Goal: Task Accomplishment & Management: Complete application form

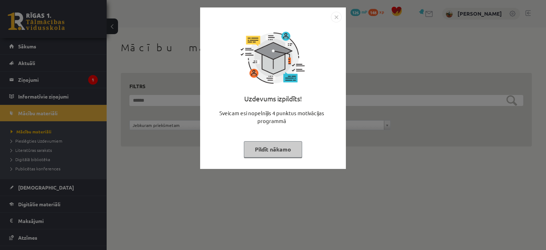
click at [289, 152] on button "Pildīt nākamo" at bounding box center [273, 149] width 58 height 16
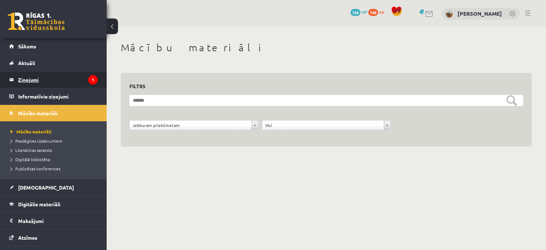
click at [31, 76] on legend "Ziņojumi 1" at bounding box center [58, 79] width 80 height 16
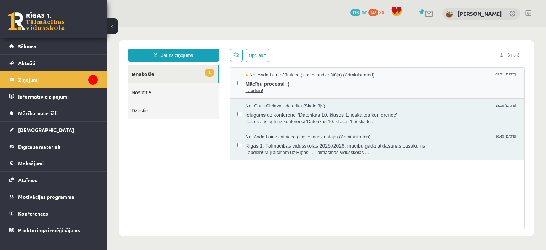
click at [281, 84] on span "Mācību process! :)" at bounding box center [382, 83] width 272 height 9
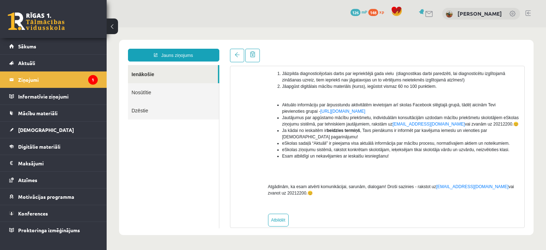
scroll to position [125, 0]
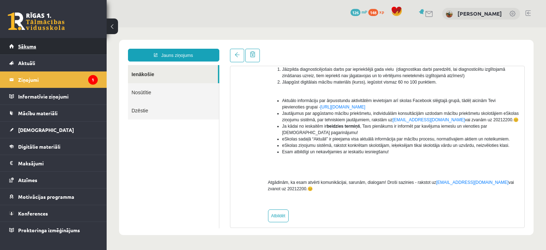
click at [34, 47] on span "Sākums" at bounding box center [27, 46] width 18 height 6
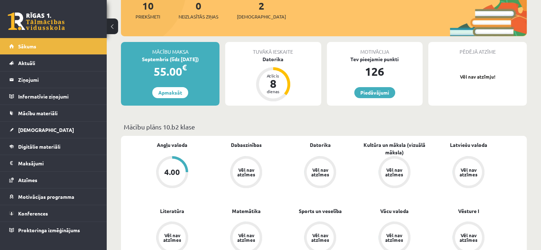
scroll to position [107, 0]
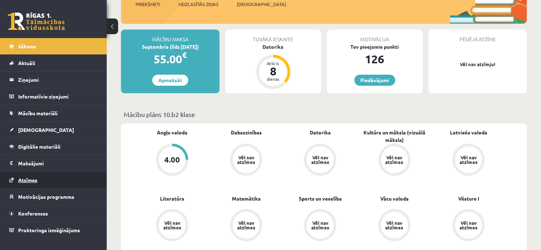
click at [42, 181] on link "Atzīmes" at bounding box center [53, 180] width 89 height 16
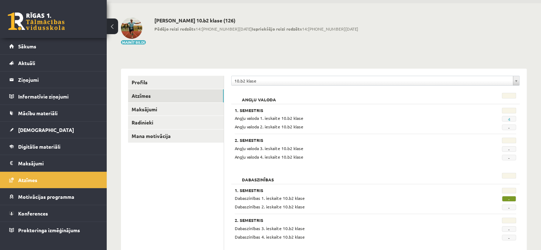
scroll to position [36, 0]
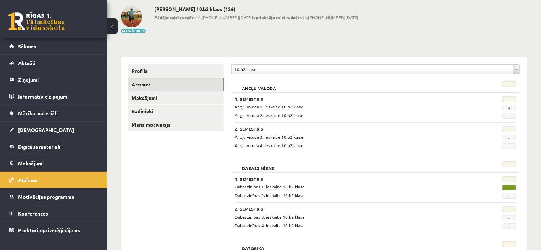
click at [54, 18] on link at bounding box center [36, 21] width 57 height 18
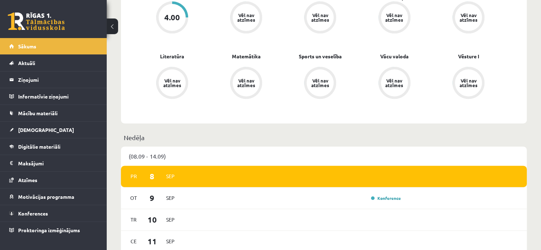
scroll to position [142, 0]
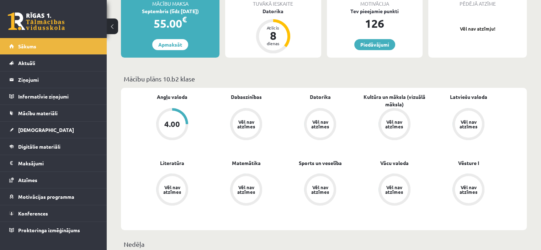
click at [173, 121] on div "4.00" at bounding box center [172, 124] width 16 height 8
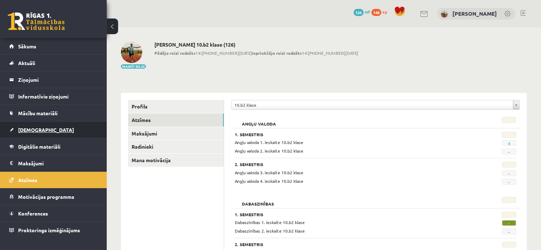
click at [41, 128] on link "[DEMOGRAPHIC_DATA]" at bounding box center [53, 130] width 89 height 16
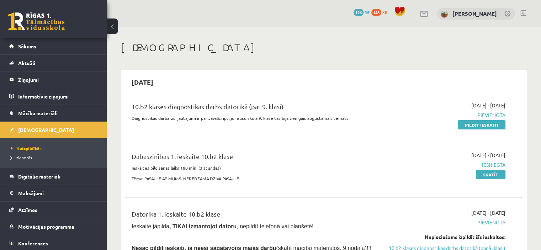
click at [23, 157] on span "Izlabotās" at bounding box center [21, 158] width 21 height 6
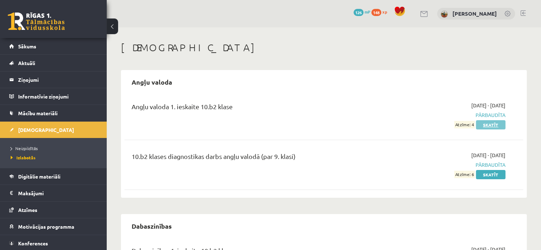
click at [493, 128] on link "Skatīt" at bounding box center [491, 124] width 30 height 9
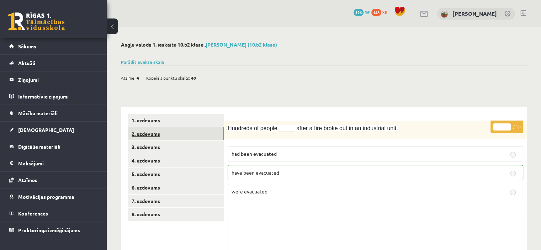
click at [144, 135] on link "2. uzdevums" at bounding box center [176, 133] width 96 height 13
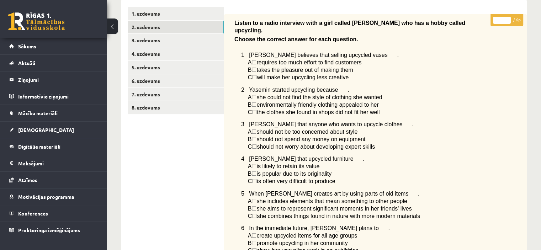
scroll to position [107, 0]
click at [150, 43] on link "3. uzdevums" at bounding box center [176, 40] width 96 height 13
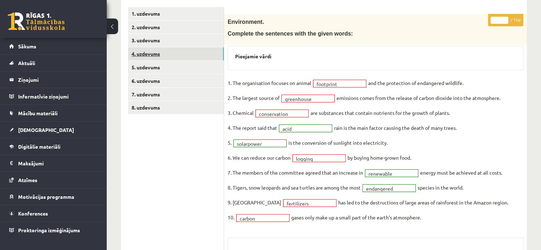
click at [139, 53] on link "4. uzdevums" at bounding box center [176, 53] width 96 height 13
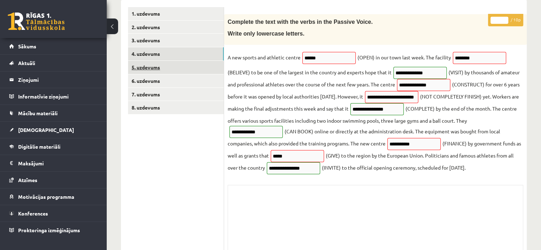
click at [146, 71] on link "5. uzdevums" at bounding box center [176, 67] width 96 height 13
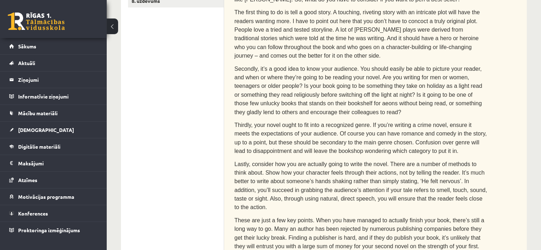
scroll to position [0, 0]
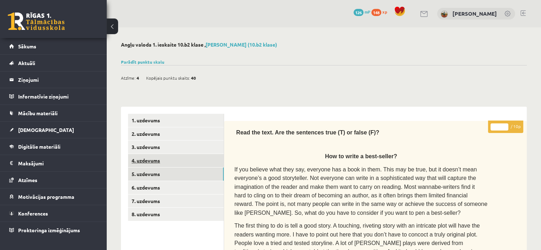
click at [150, 156] on link "4. uzdevums" at bounding box center [176, 160] width 96 height 13
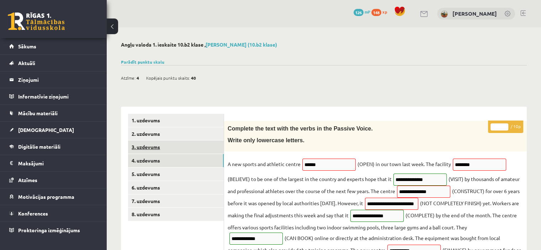
click at [157, 149] on link "3. uzdevums" at bounding box center [176, 146] width 96 height 13
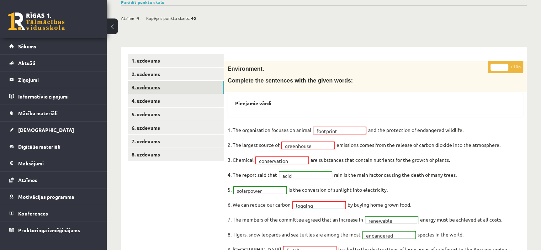
scroll to position [107, 0]
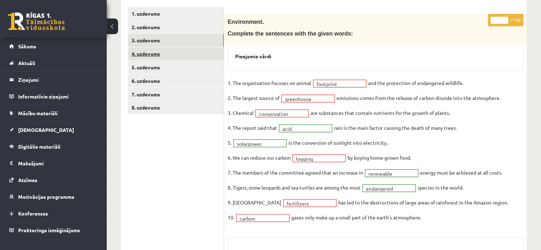
click at [152, 51] on link "4. uzdevums" at bounding box center [176, 53] width 96 height 13
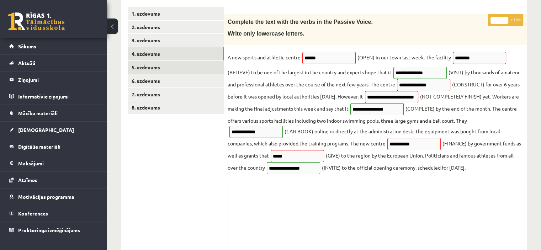
click at [151, 71] on link "5. uzdevums" at bounding box center [176, 67] width 96 height 13
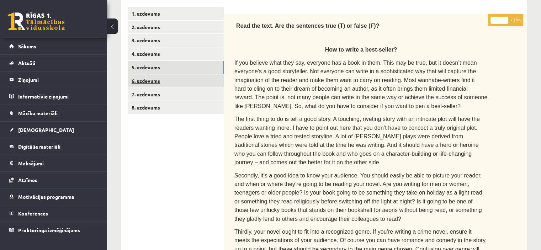
click at [152, 80] on link "6. uzdevums" at bounding box center [176, 80] width 96 height 13
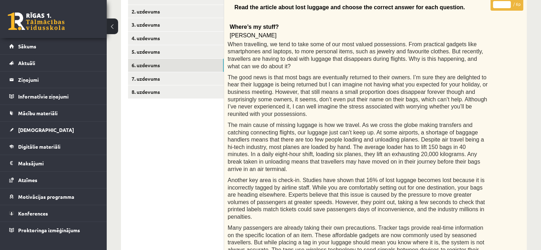
scroll to position [95, 0]
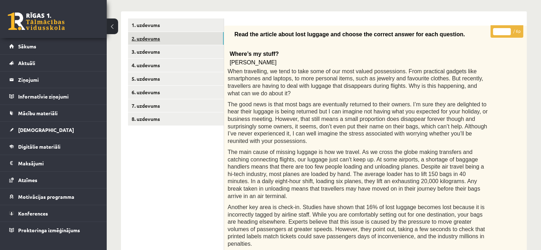
click at [155, 40] on link "2. uzdevums" at bounding box center [176, 38] width 96 height 13
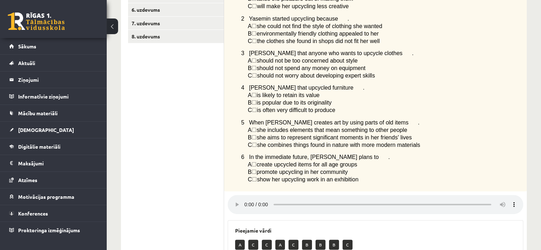
scroll to position [71, 0]
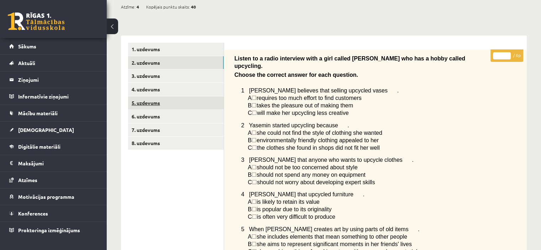
click at [150, 101] on link "5. uzdevums" at bounding box center [176, 102] width 96 height 13
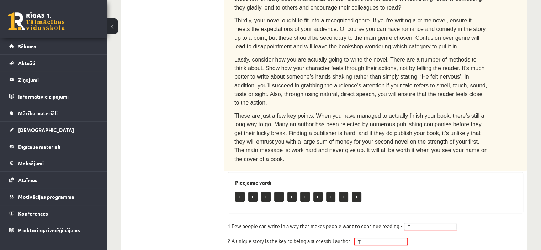
scroll to position [0, 0]
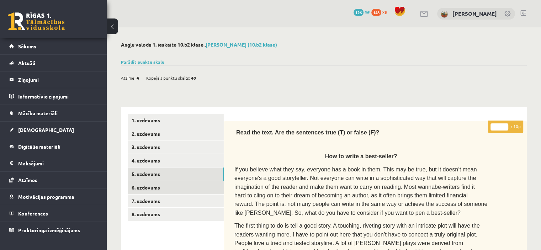
click at [166, 185] on link "6. uzdevums" at bounding box center [176, 187] width 96 height 13
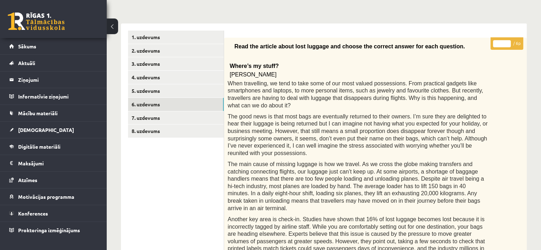
scroll to position [95, 0]
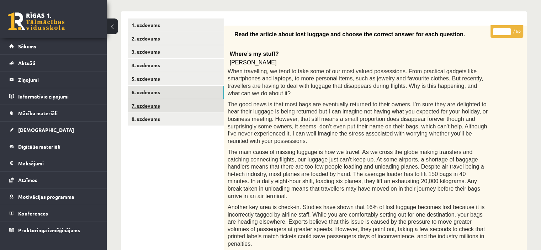
click at [196, 111] on link "7. uzdevums" at bounding box center [176, 105] width 96 height 13
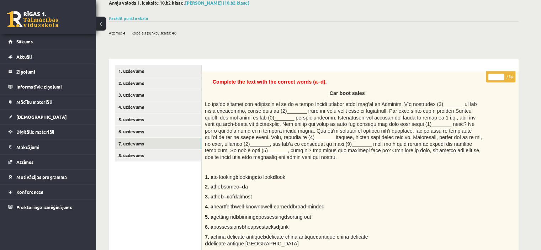
scroll to position [42, 0]
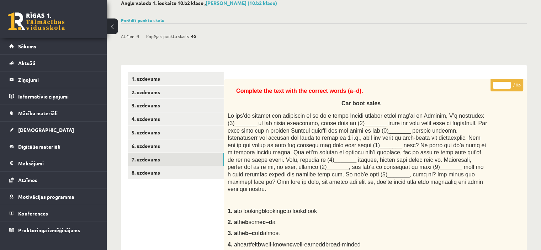
click at [159, 178] on link "8. uzdevums" at bounding box center [176, 172] width 96 height 13
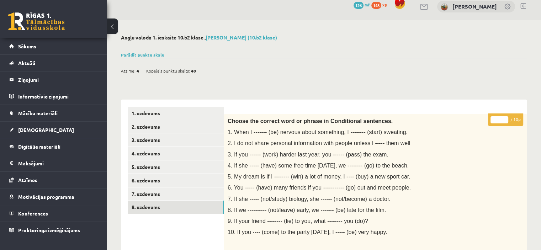
scroll to position [6, 0]
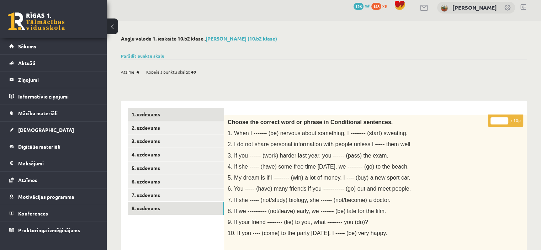
click at [179, 113] on link "1. uzdevums" at bounding box center [176, 114] width 96 height 13
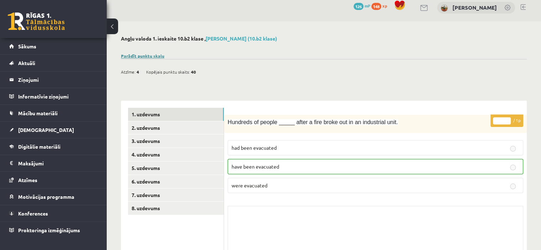
click at [141, 56] on link "Parādīt punktu skalu" at bounding box center [142, 56] width 43 height 6
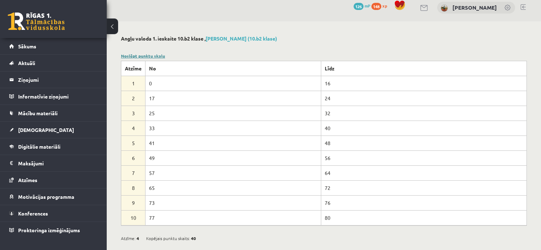
click at [158, 53] on link "Noslēpt punktu skalu" at bounding box center [143, 56] width 44 height 6
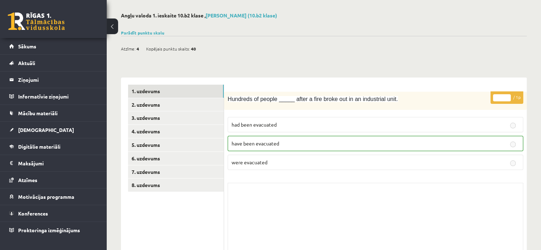
scroll to position [42, 0]
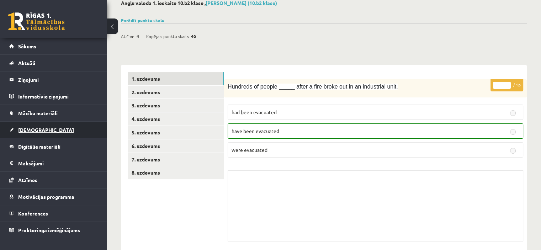
click at [33, 127] on span "[DEMOGRAPHIC_DATA]" at bounding box center [46, 130] width 56 height 6
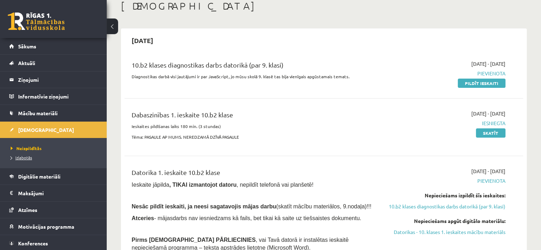
click at [31, 158] on span "Izlabotās" at bounding box center [21, 158] width 21 height 6
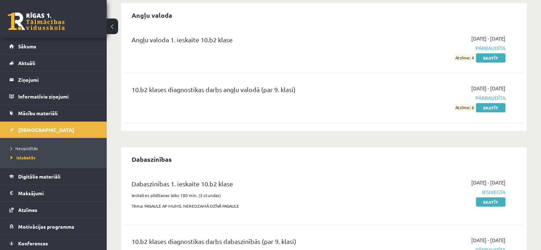
scroll to position [77, 0]
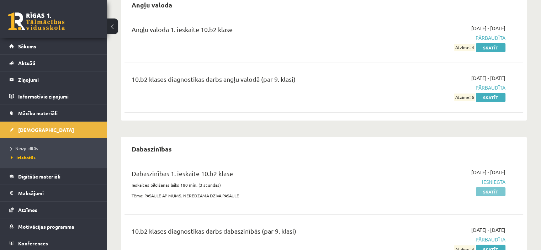
click at [490, 193] on link "Skatīt" at bounding box center [491, 191] width 30 height 9
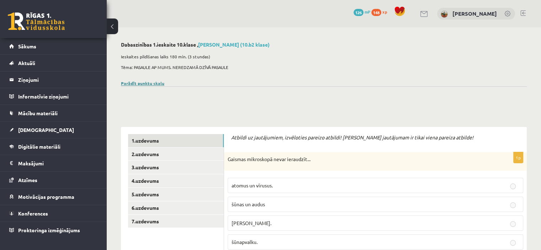
click at [149, 83] on link "Parādīt punktu skalu" at bounding box center [142, 83] width 43 height 6
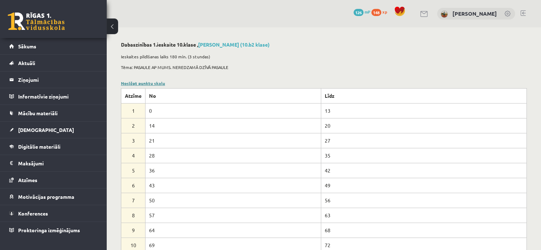
click at [149, 83] on link "Noslēpt punktu skalu" at bounding box center [143, 83] width 44 height 6
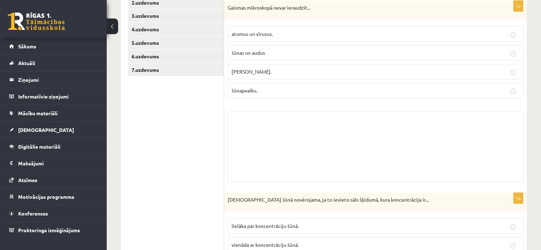
scroll to position [178, 0]
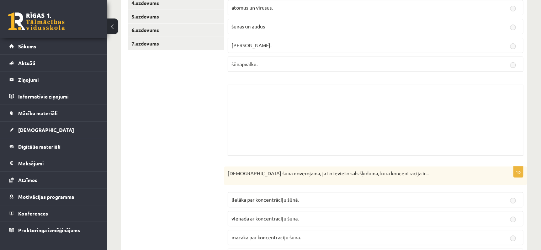
click at [36, 21] on link at bounding box center [36, 21] width 57 height 18
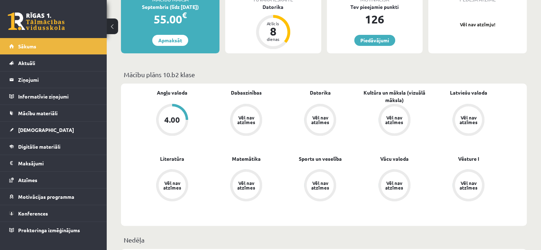
scroll to position [178, 0]
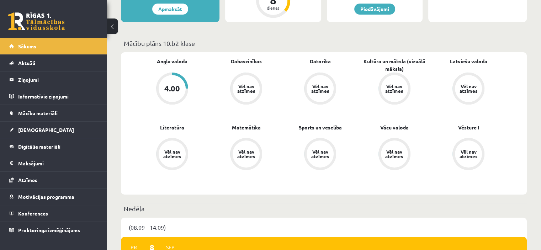
click at [47, 17] on link at bounding box center [36, 21] width 57 height 18
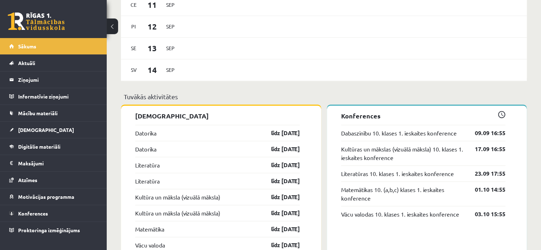
scroll to position [498, 0]
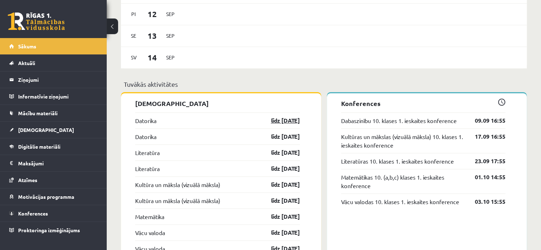
click at [274, 123] on link "līdz [DATE]" at bounding box center [278, 120] width 41 height 9
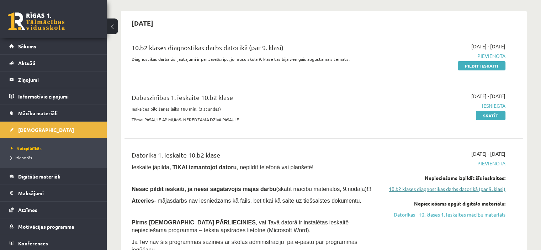
scroll to position [71, 0]
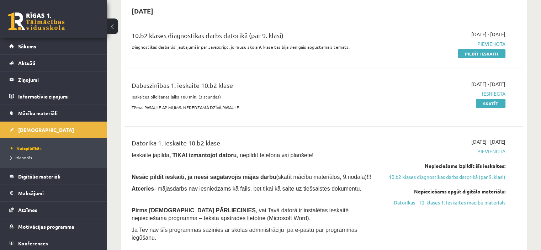
click at [449, 206] on link "Datorikas - 10. klases 1. ieskaites mācību materiāls" at bounding box center [446, 202] width 117 height 7
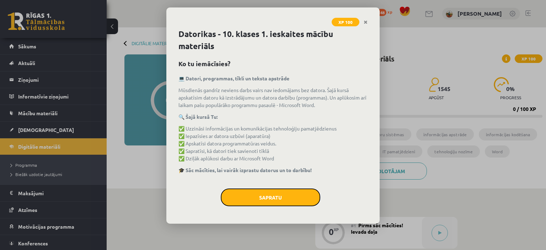
click at [284, 194] on button "Sapratu" at bounding box center [271, 197] width 100 height 18
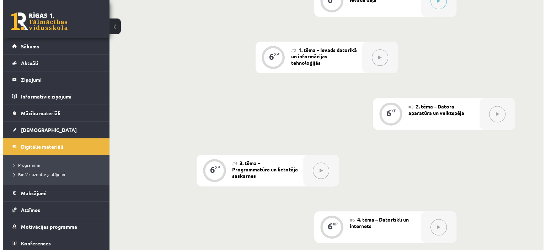
scroll to position [71, 0]
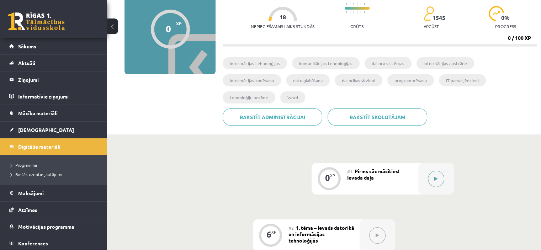
click at [428, 167] on div at bounding box center [436, 179] width 36 height 32
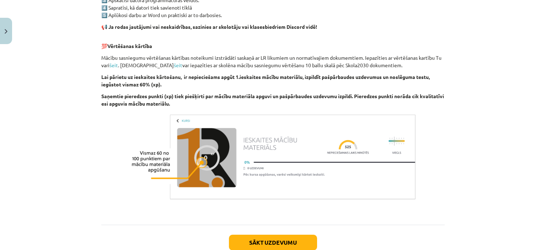
scroll to position [462, 0]
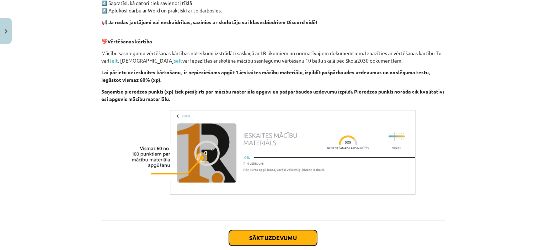
click at [270, 235] on button "Sākt uzdevumu" at bounding box center [273, 238] width 88 height 16
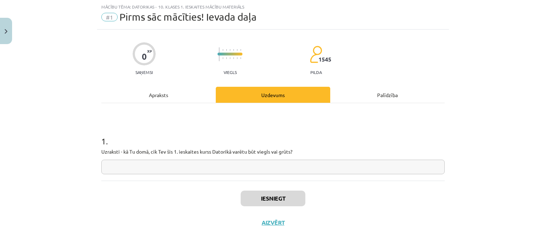
click at [315, 160] on input "text" at bounding box center [272, 167] width 343 height 15
click at [154, 167] on input "**********" at bounding box center [272, 167] width 343 height 15
drag, startPoint x: 122, startPoint y: 166, endPoint x: 74, endPoint y: 166, distance: 48.3
click at [74, 166] on div "**********" at bounding box center [273, 125] width 546 height 250
type input "*"
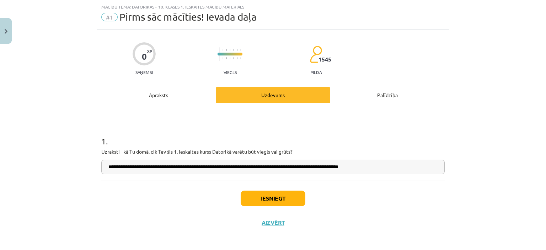
type input "**********"
click at [266, 202] on button "Iesniegt" at bounding box center [273, 199] width 65 height 16
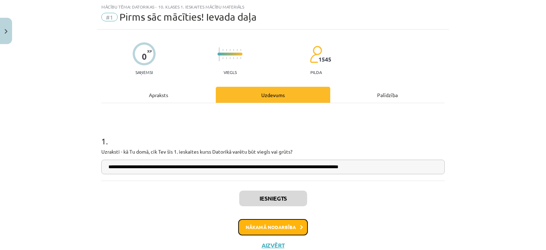
click at [286, 221] on button "Nākamā nodarbība" at bounding box center [273, 227] width 70 height 16
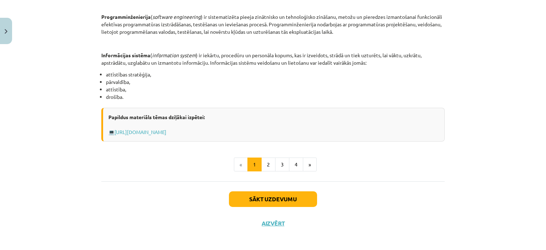
scroll to position [358, 0]
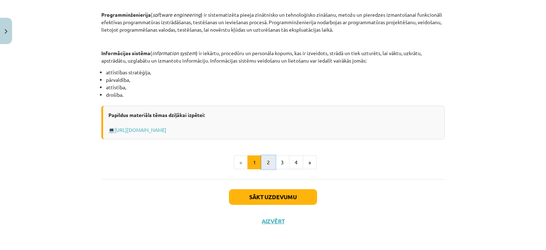
click at [264, 160] on button "2" at bounding box center [268, 162] width 14 height 14
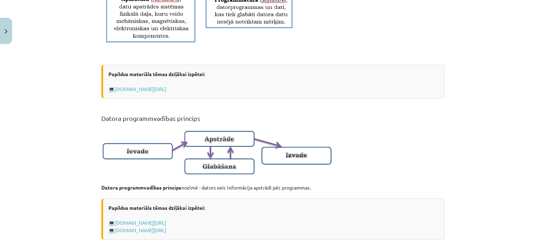
scroll to position [484, 0]
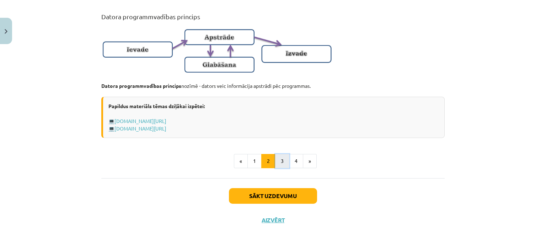
click at [280, 159] on button "3" at bounding box center [282, 161] width 14 height 14
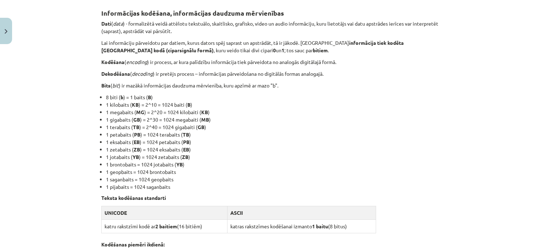
scroll to position [162, 0]
